Goal: Find specific page/section: Find specific page/section

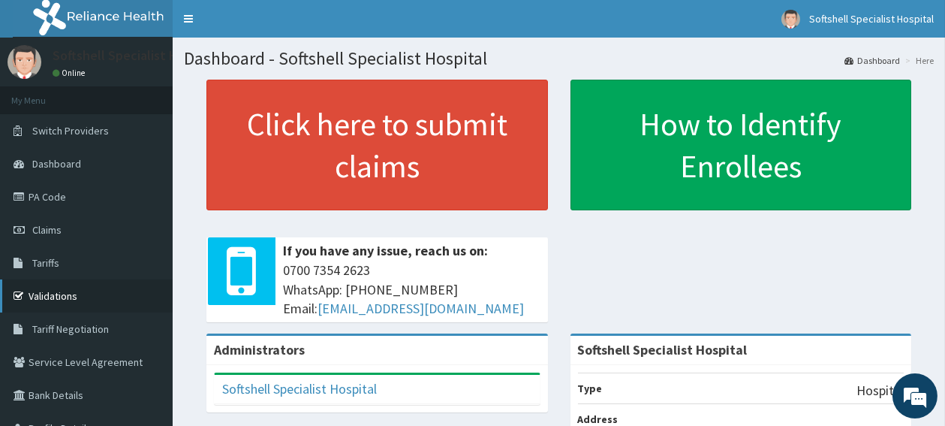
click at [83, 289] on link "Validations" at bounding box center [86, 295] width 173 height 33
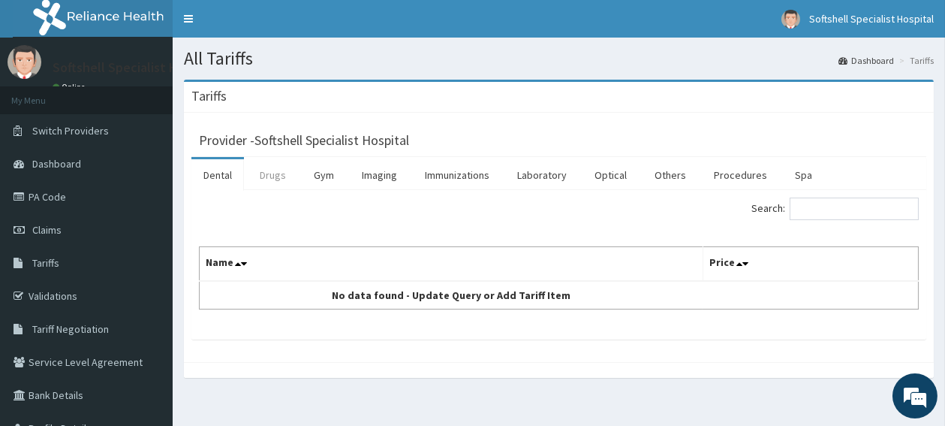
click at [270, 174] on link "Drugs" at bounding box center [273, 175] width 50 height 32
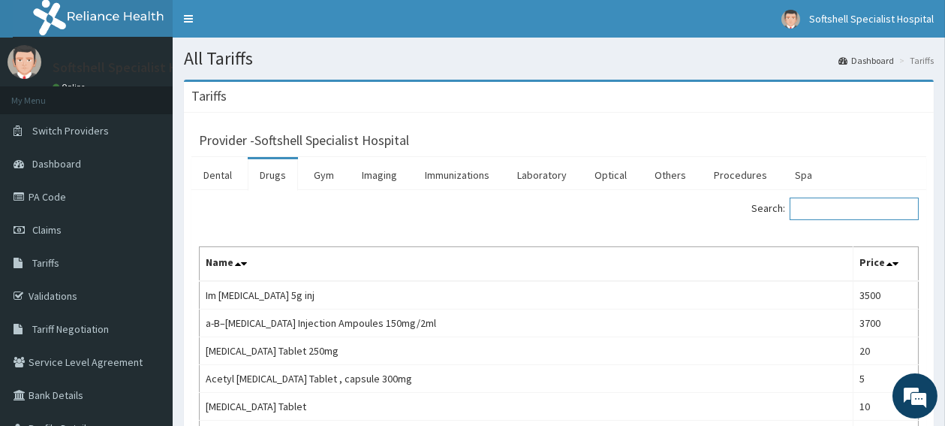
click at [859, 211] on input "Search:" at bounding box center [854, 208] width 129 height 23
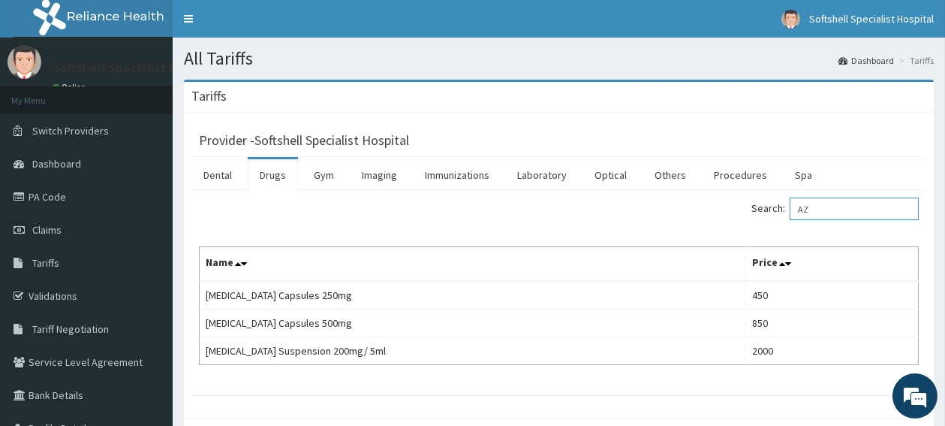
type input "A"
